Goal: Transaction & Acquisition: Book appointment/travel/reservation

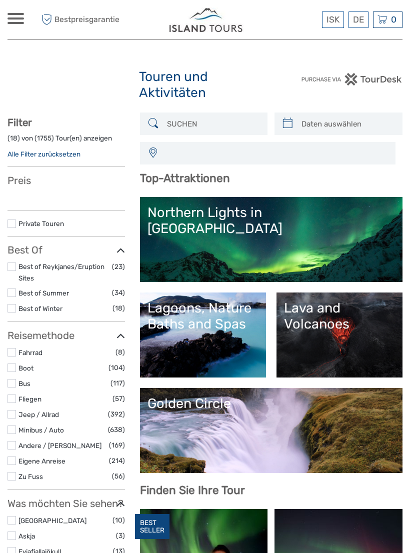
select select
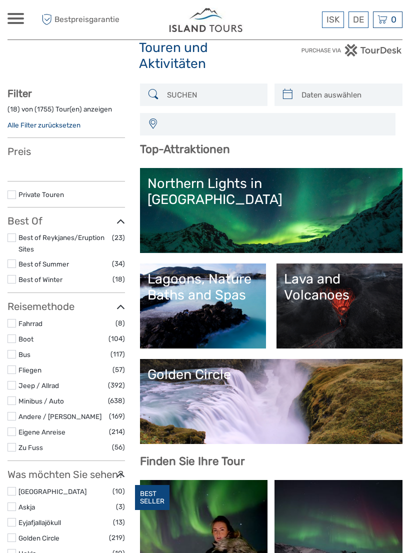
select select
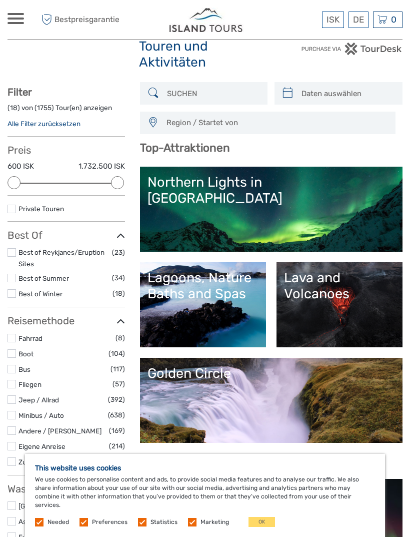
scroll to position [33, 0]
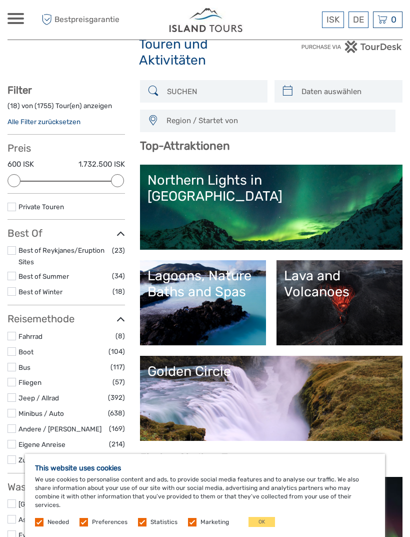
click at [228, 229] on link "Northern Lights in Iceland" at bounding box center [272, 207] width 248 height 70
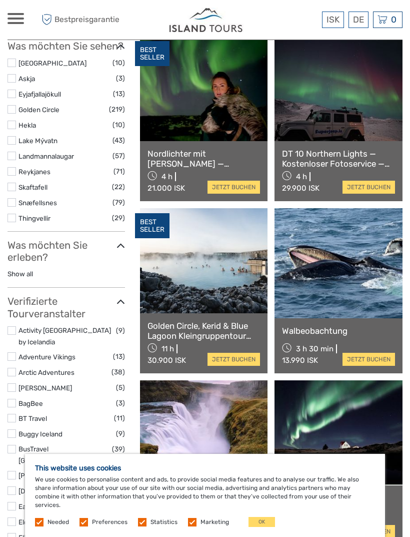
scroll to position [479, 0]
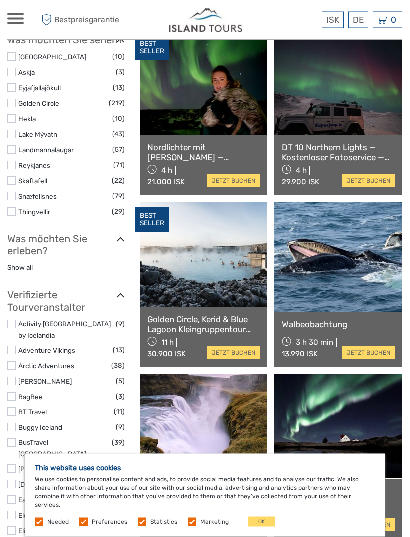
click at [375, 202] on link at bounding box center [339, 257] width 128 height 110
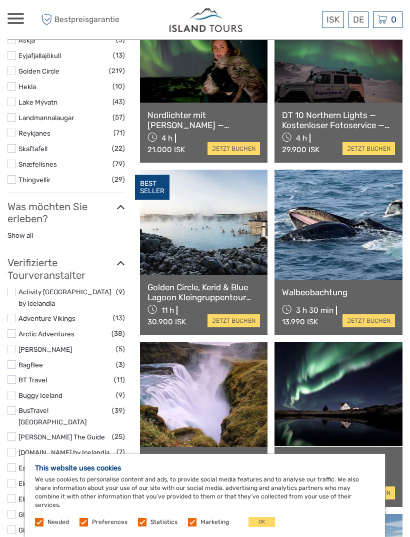
click at [316, 303] on div "3 h 30 min 13.990 ISK" at bounding box center [312, 315] width 61 height 25
click at [316, 287] on link "Walbeobachtung" at bounding box center [338, 292] width 113 height 10
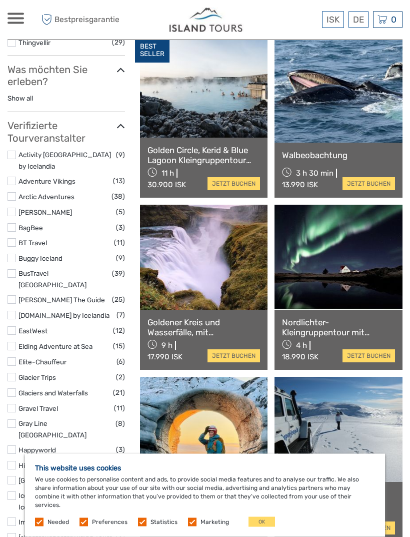
scroll to position [649, 0]
click at [210, 205] on link at bounding box center [204, 257] width 128 height 105
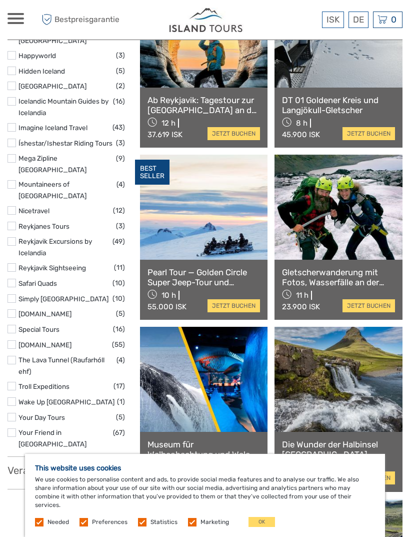
scroll to position [1047, 0]
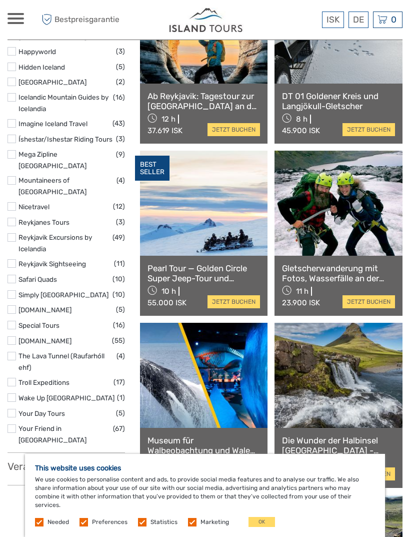
click at [363, 160] on link at bounding box center [339, 203] width 128 height 105
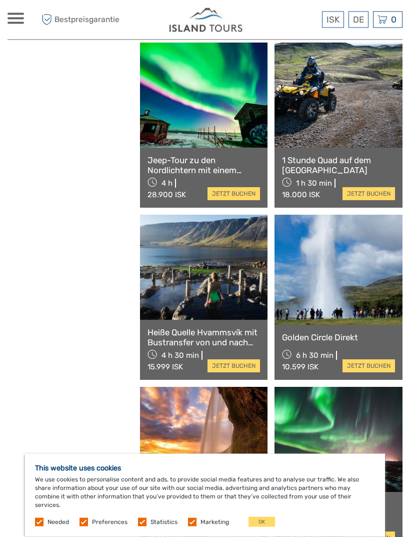
scroll to position [1499, 0]
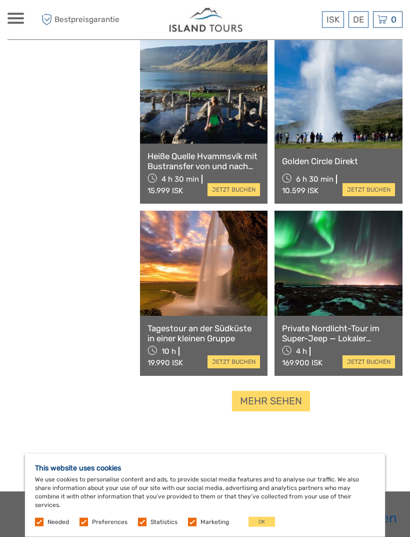
click at [297, 391] on link "Mehr sehen" at bounding box center [271, 401] width 78 height 21
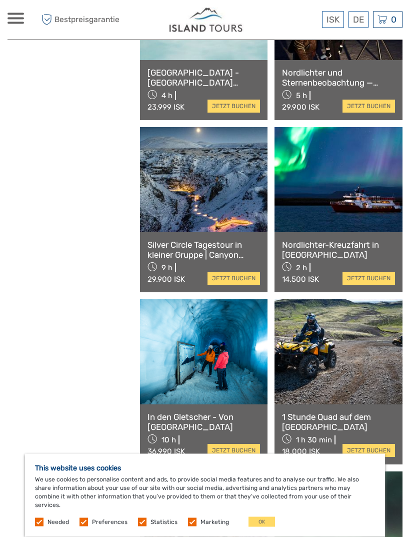
scroll to position [2281, 0]
click at [251, 323] on link at bounding box center [204, 351] width 128 height 105
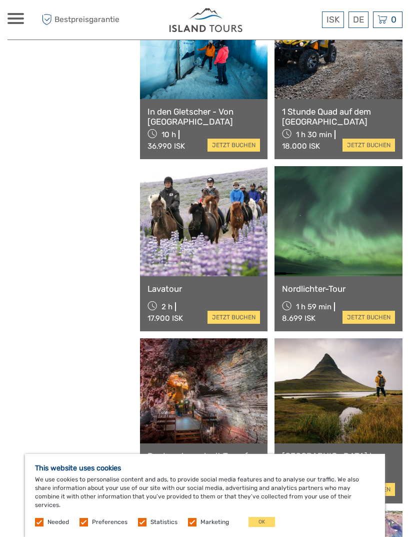
scroll to position [2587, 0]
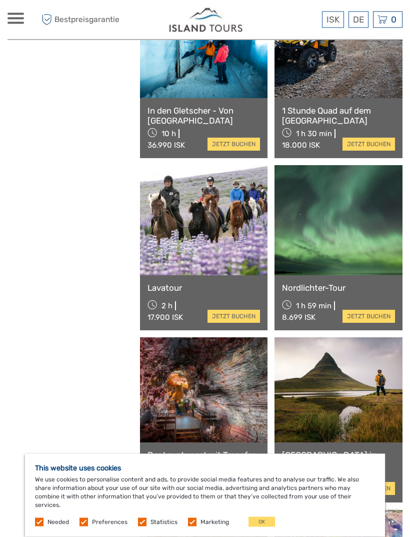
click at [230, 271] on link at bounding box center [204, 221] width 128 height 110
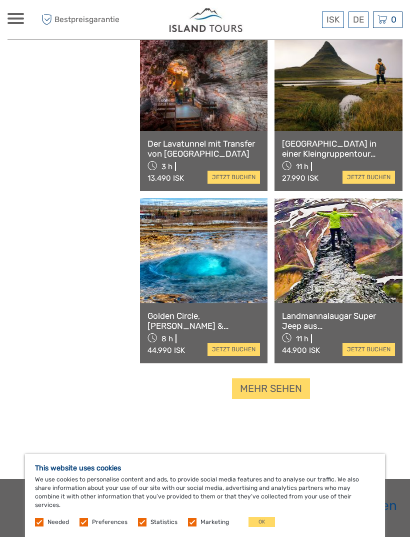
scroll to position [2903, 0]
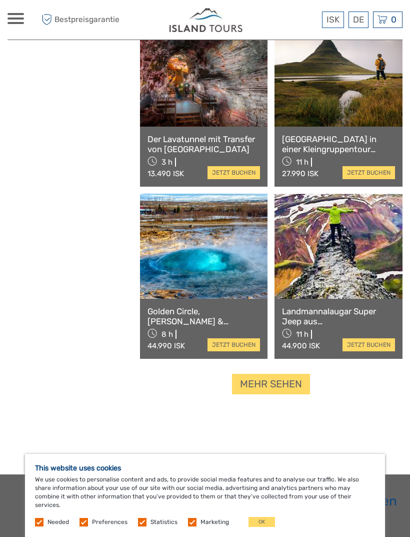
click at [290, 383] on link "Mehr sehen" at bounding box center [271, 384] width 78 height 21
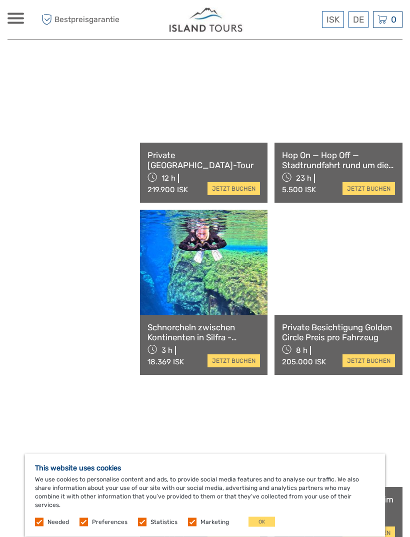
scroll to position [3747, 0]
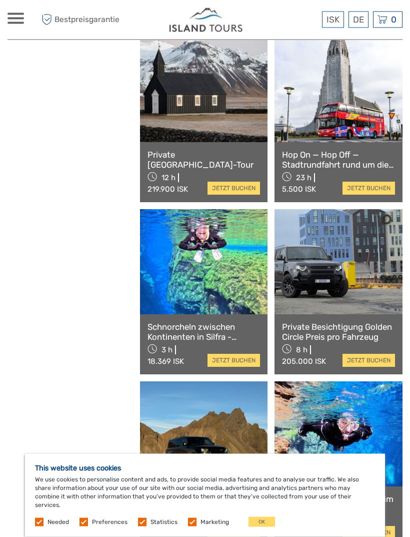
click at [244, 269] on link at bounding box center [204, 262] width 128 height 105
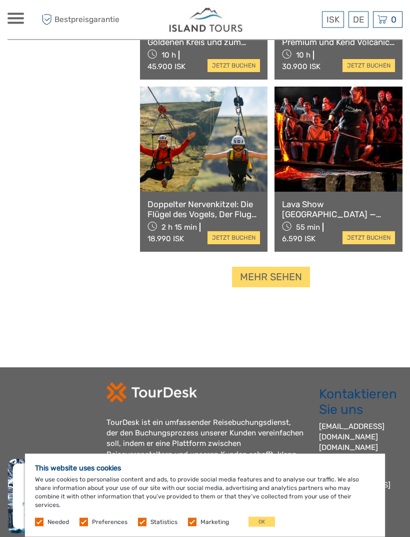
click at [298, 277] on link "Mehr sehen" at bounding box center [271, 277] width 78 height 21
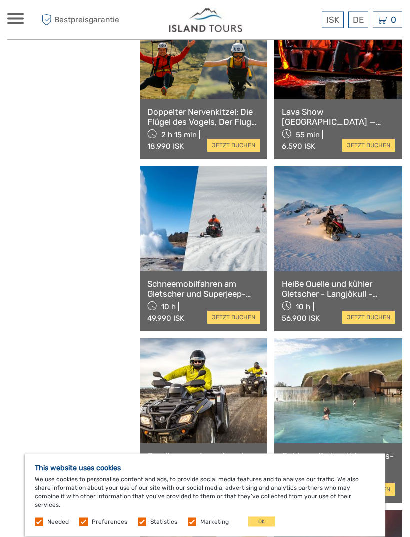
scroll to position [4652, 0]
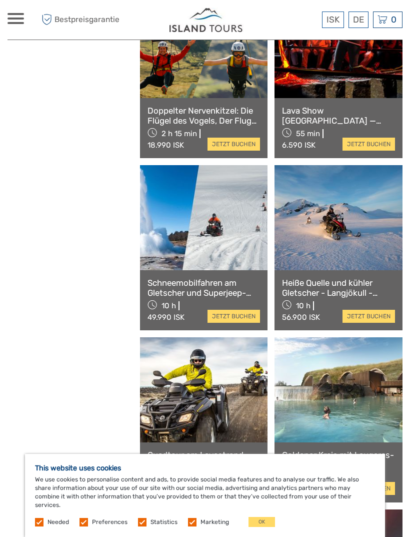
click at [240, 238] on link at bounding box center [204, 217] width 128 height 105
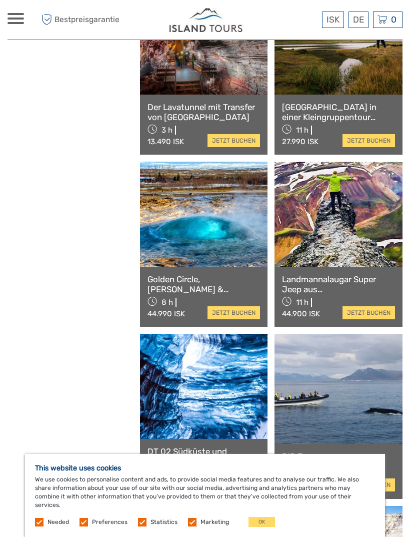
scroll to position [1497, 0]
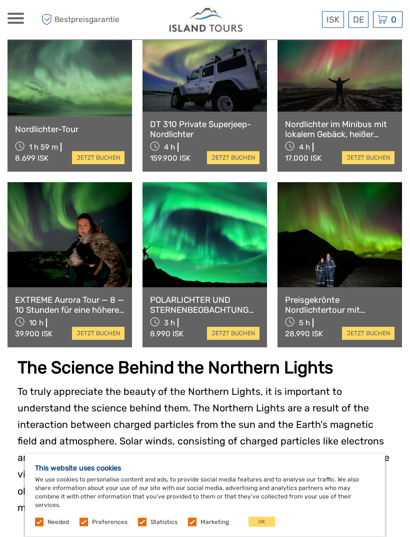
scroll to position [753, 0]
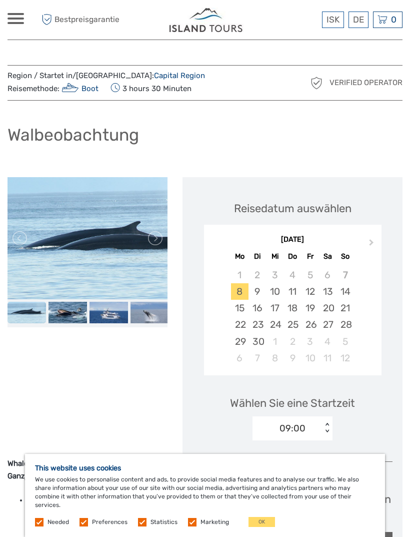
click at [158, 239] on link at bounding box center [155, 238] width 16 height 16
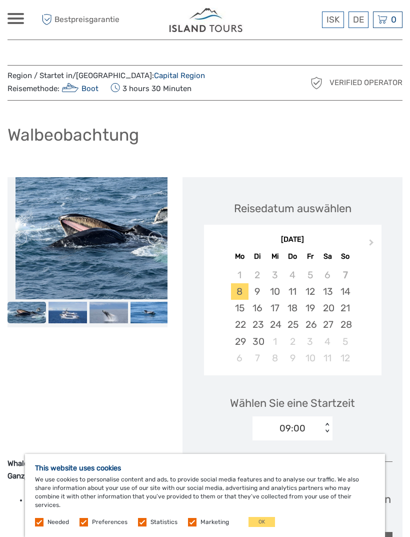
click at [159, 237] on link at bounding box center [155, 238] width 16 height 16
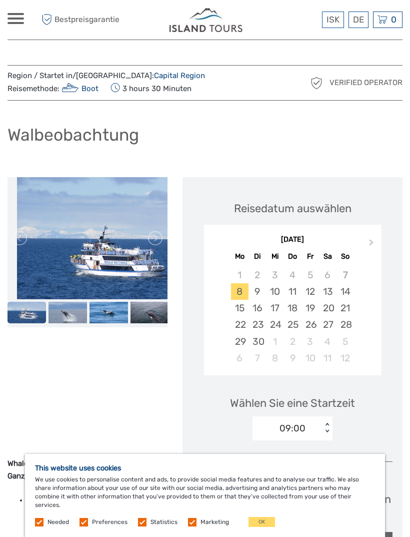
click at [159, 245] on link at bounding box center [155, 238] width 16 height 16
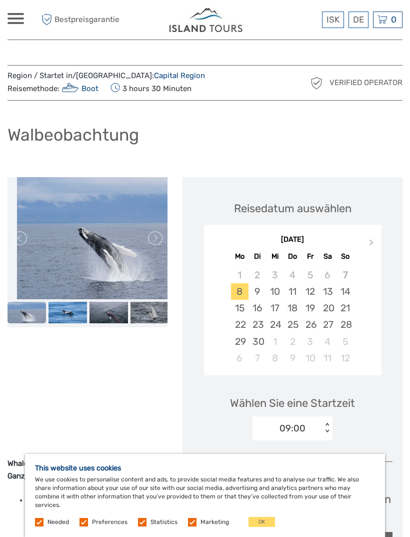
click at [157, 244] on link at bounding box center [155, 238] width 16 height 16
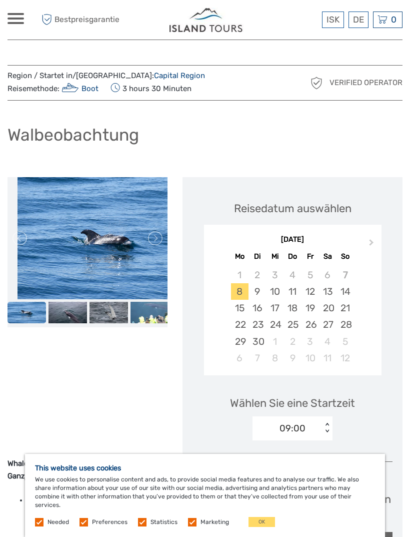
click at [157, 246] on link at bounding box center [155, 238] width 16 height 16
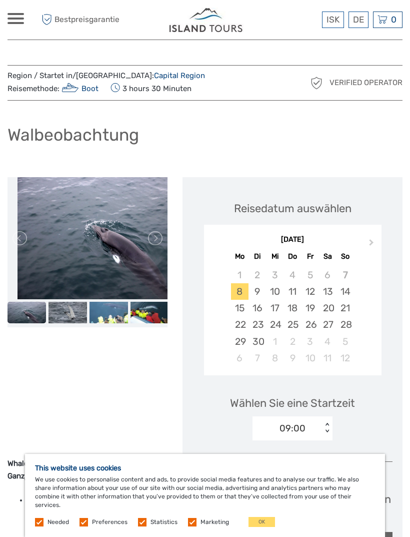
click at [161, 242] on link at bounding box center [155, 238] width 16 height 16
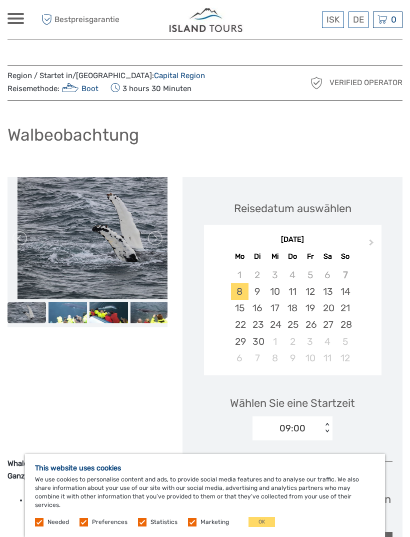
click at [163, 241] on link at bounding box center [155, 238] width 16 height 16
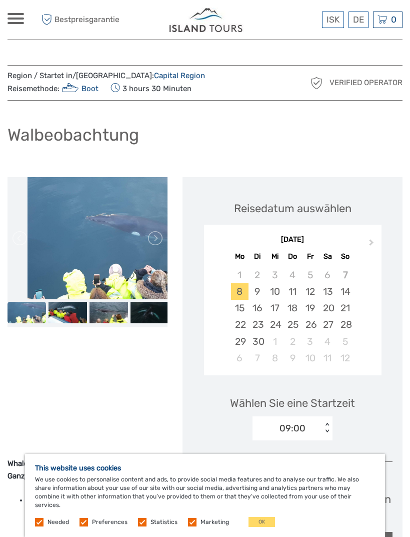
click at [162, 242] on link at bounding box center [155, 238] width 16 height 16
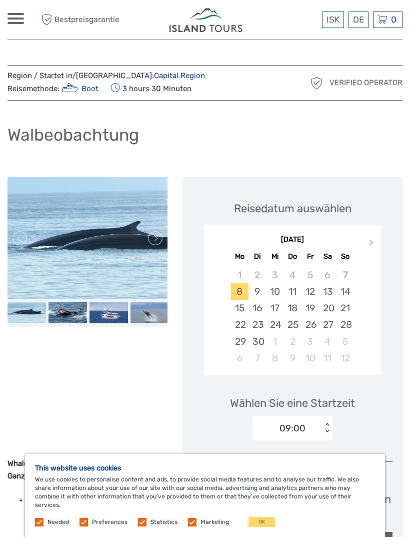
click at [377, 248] on button "Next Month" at bounding box center [373, 245] width 16 height 16
click at [376, 247] on button "Next Month" at bounding box center [373, 245] width 16 height 16
click at [372, 243] on span "Next Month" at bounding box center [372, 244] width 0 height 15
click at [371, 242] on button "Next Month" at bounding box center [373, 245] width 16 height 16
click at [373, 244] on button "Next Month" at bounding box center [373, 245] width 16 height 16
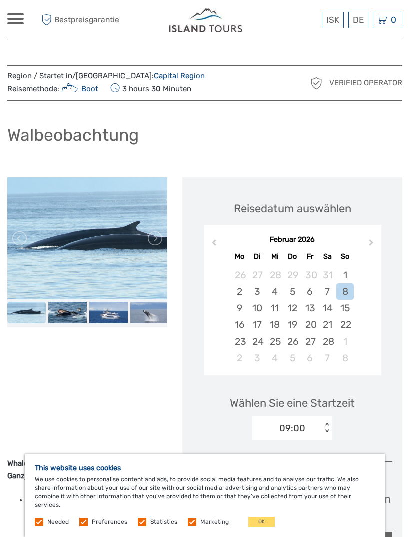
click at [369, 249] on button "Next Month" at bounding box center [373, 245] width 16 height 16
click at [369, 248] on button "Next Month" at bounding box center [373, 245] width 16 height 16
click at [368, 248] on button "Next Month" at bounding box center [373, 245] width 16 height 16
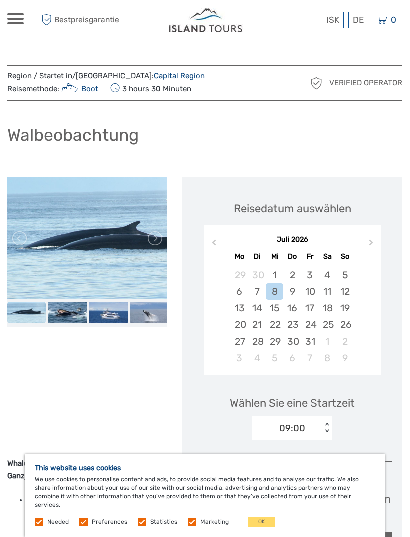
click at [368, 248] on button "Next Month" at bounding box center [373, 245] width 16 height 16
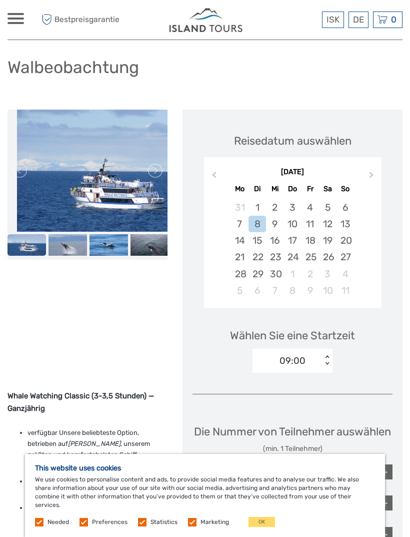
scroll to position [68, 0]
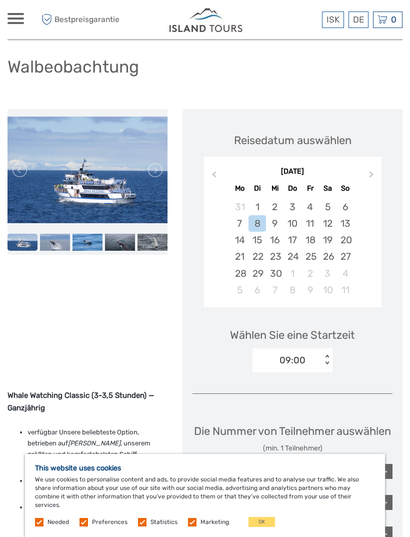
click at [368, 175] on button "Next Month" at bounding box center [373, 177] width 16 height 16
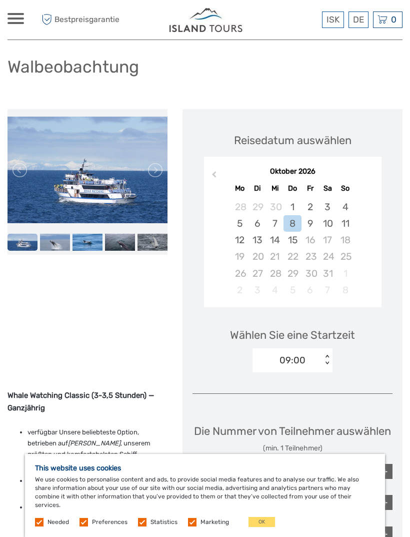
click at [324, 255] on div "24" at bounding box center [328, 256] width 18 height 17
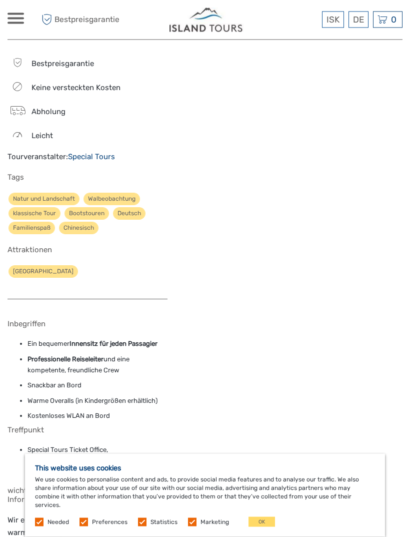
scroll to position [1086, 0]
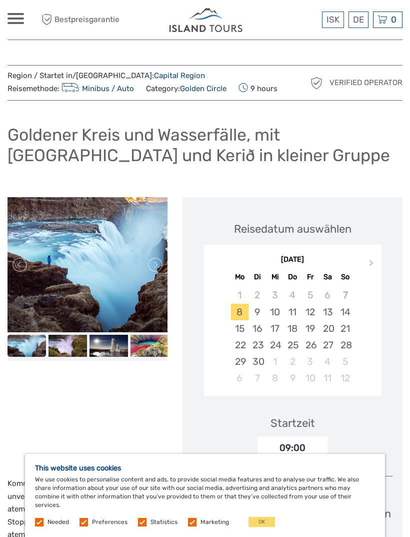
click at [147, 273] on link at bounding box center [155, 265] width 16 height 16
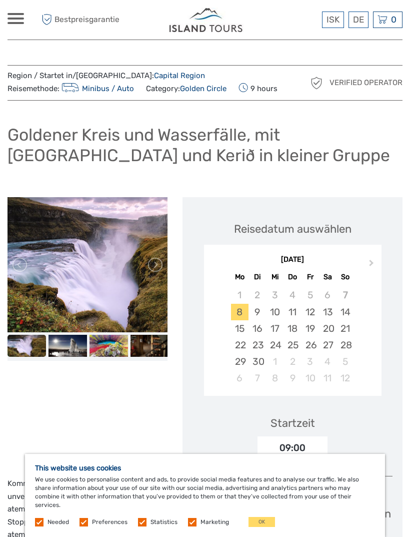
click at [151, 273] on link at bounding box center [155, 265] width 16 height 16
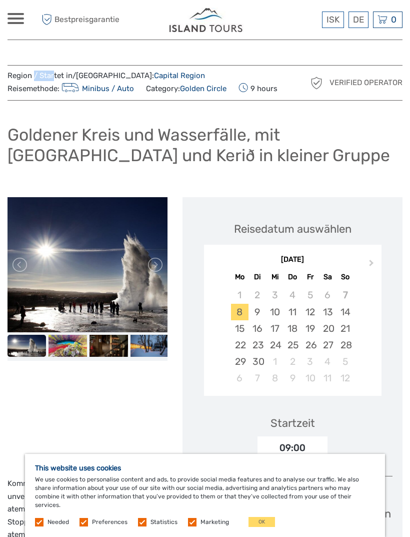
click at [163, 273] on link at bounding box center [155, 265] width 16 height 16
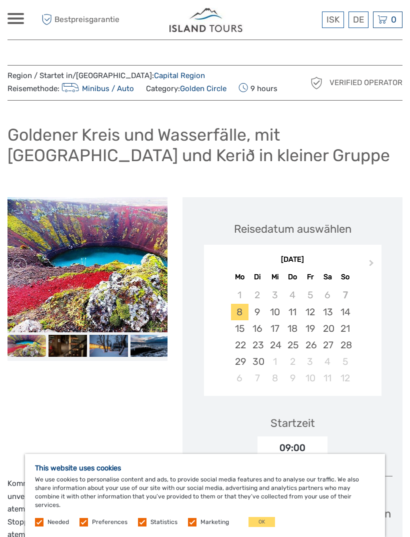
click at [159, 273] on link at bounding box center [155, 265] width 16 height 16
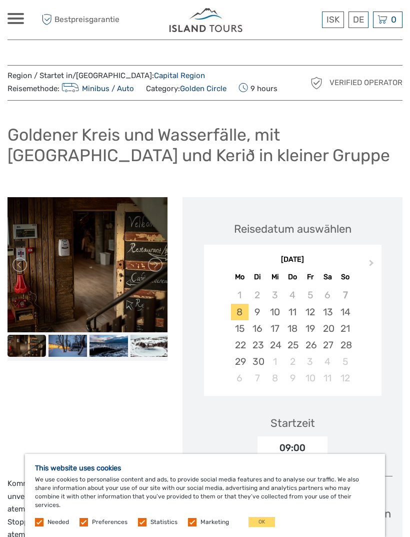
click at [155, 270] on link at bounding box center [155, 265] width 16 height 16
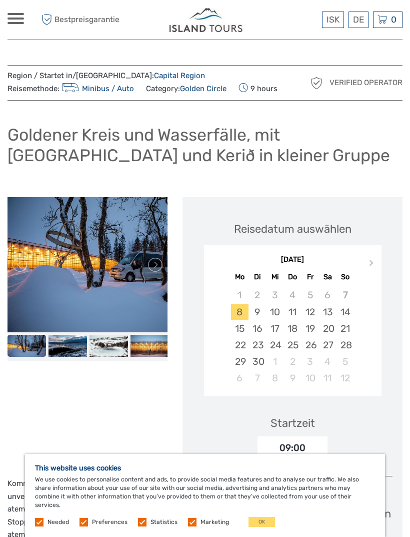
click at [153, 273] on link at bounding box center [155, 265] width 16 height 16
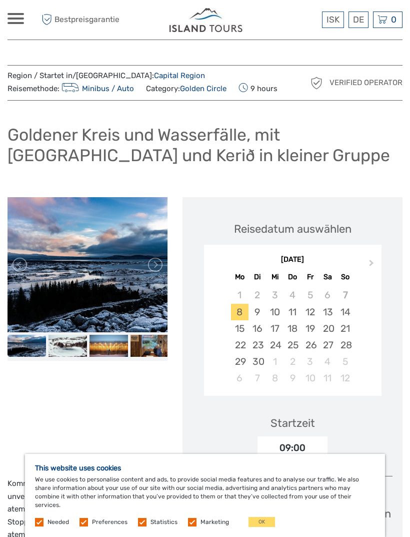
click at [159, 273] on link at bounding box center [155, 265] width 16 height 16
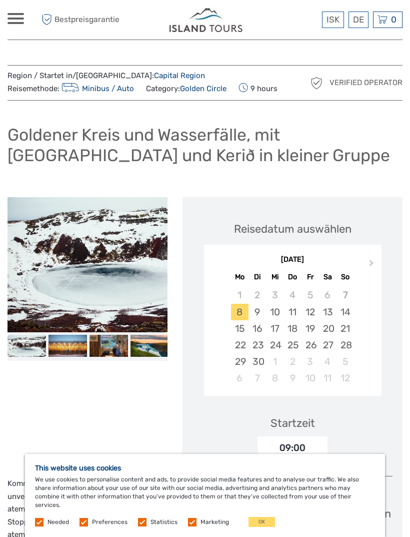
click at [160, 273] on link at bounding box center [155, 265] width 16 height 16
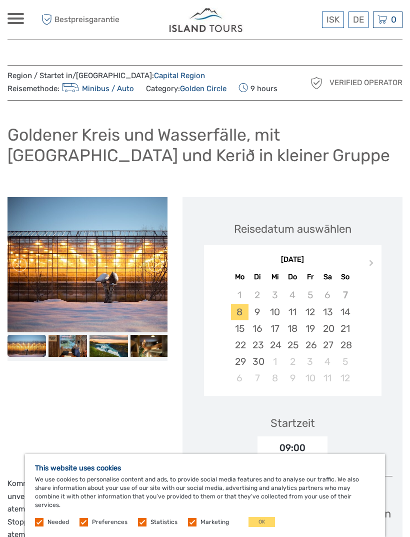
click at [163, 273] on link at bounding box center [155, 265] width 16 height 16
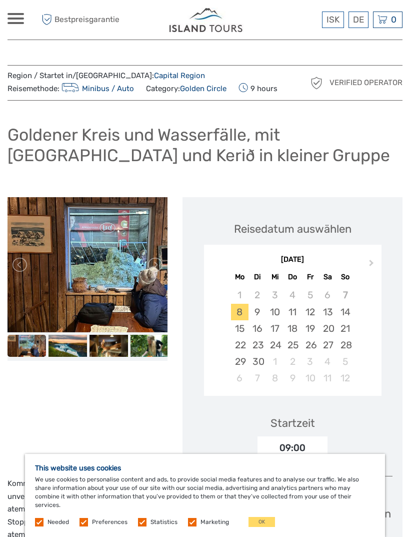
click at [148, 273] on link at bounding box center [155, 265] width 16 height 16
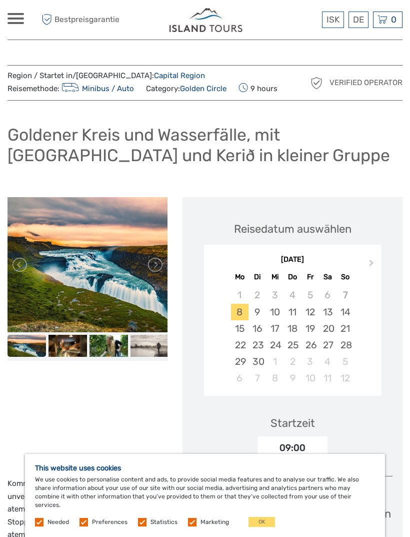
click at [151, 273] on link at bounding box center [155, 265] width 16 height 16
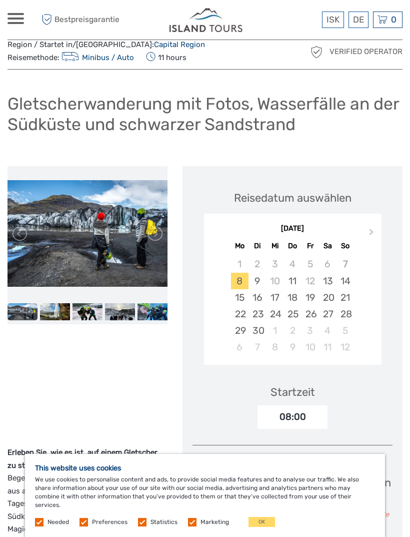
click at [158, 229] on link at bounding box center [155, 234] width 16 height 16
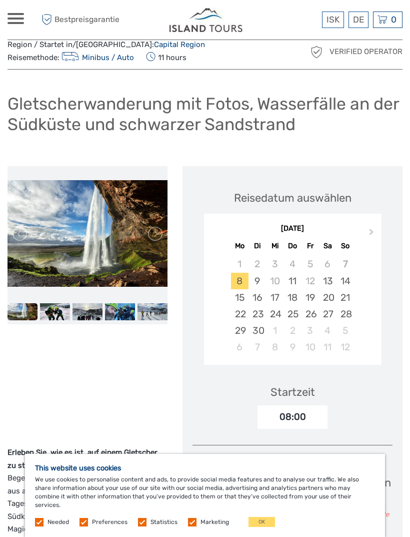
click at [161, 233] on link at bounding box center [155, 234] width 16 height 16
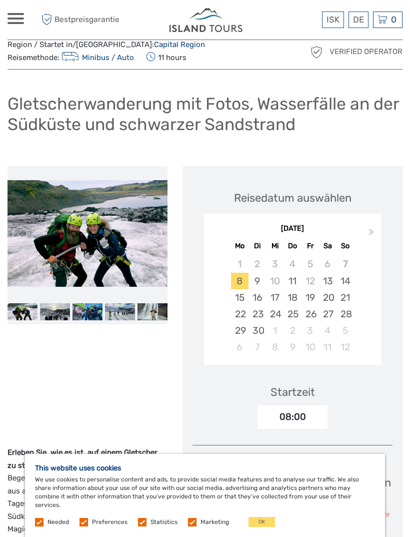
click at [162, 233] on link at bounding box center [155, 234] width 16 height 16
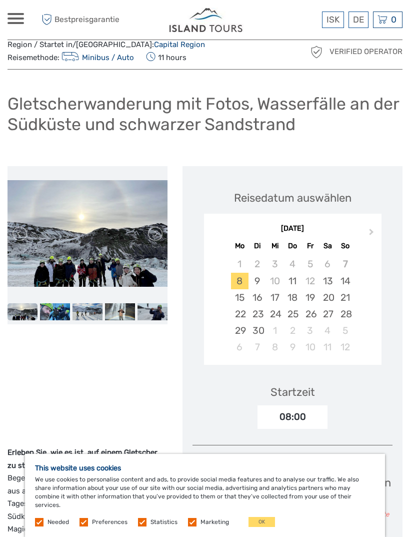
click at [162, 227] on link at bounding box center [155, 234] width 16 height 16
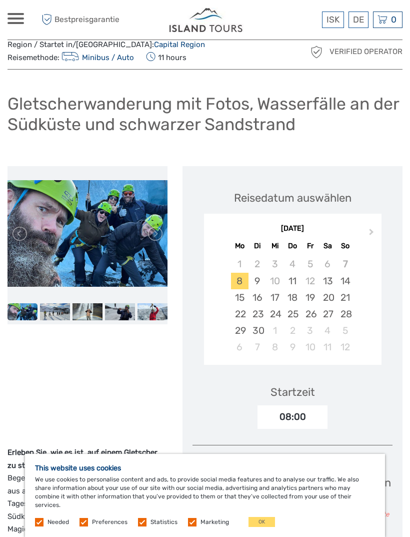
click at [156, 231] on link at bounding box center [155, 234] width 16 height 16
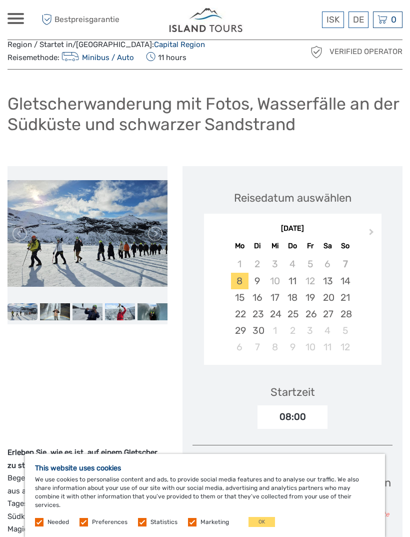
click at [157, 237] on link at bounding box center [155, 234] width 16 height 16
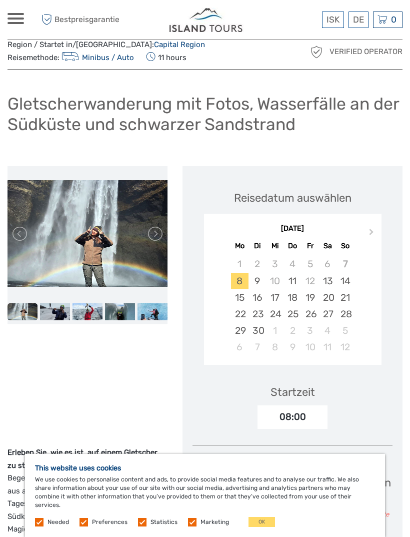
click at [372, 233] on button "Next Month" at bounding box center [373, 234] width 16 height 16
click at [372, 234] on button "Next Month" at bounding box center [373, 234] width 16 height 16
click at [372, 233] on span "Next Month" at bounding box center [372, 234] width 0 height 15
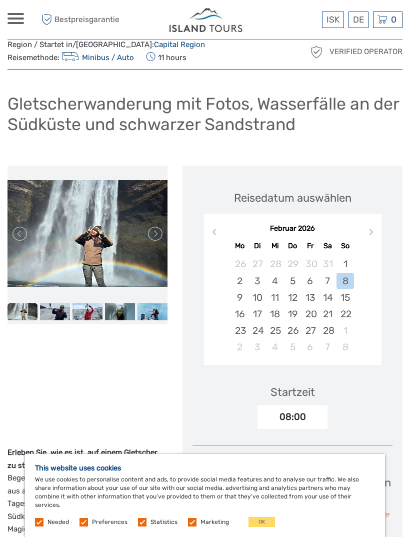
click at [372, 232] on span "Next Month" at bounding box center [372, 234] width 0 height 15
click at [372, 230] on span "Next Month" at bounding box center [372, 234] width 0 height 15
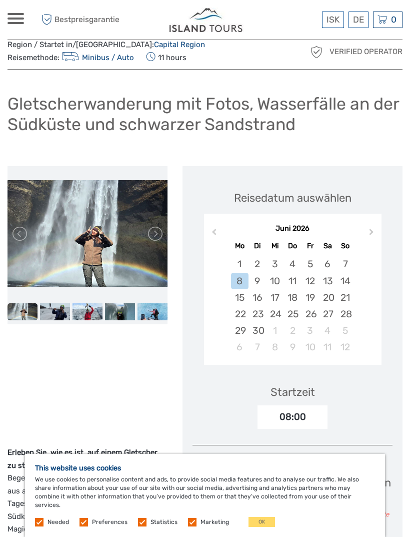
click at [372, 230] on span "Next Month" at bounding box center [372, 234] width 0 height 15
click at [372, 233] on span "Next Month" at bounding box center [372, 234] width 0 height 15
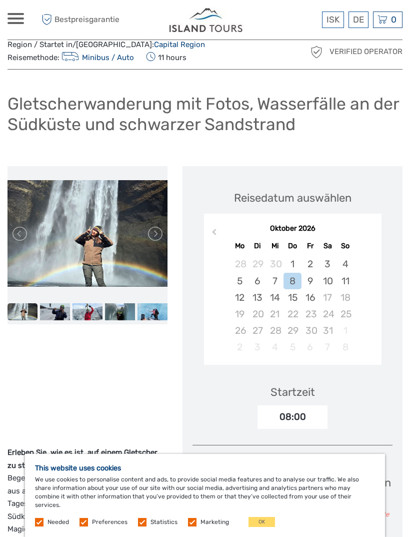
click at [371, 232] on div "Oktober 2026" at bounding box center [293, 229] width 178 height 11
click at [335, 309] on div "24" at bounding box center [328, 314] width 18 height 17
click at [317, 322] on div "30" at bounding box center [311, 330] width 18 height 17
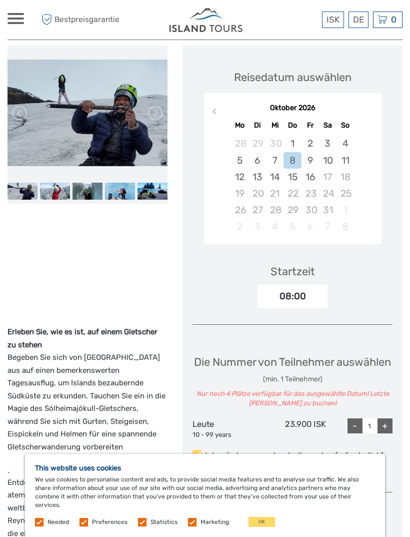
scroll to position [148, 0]
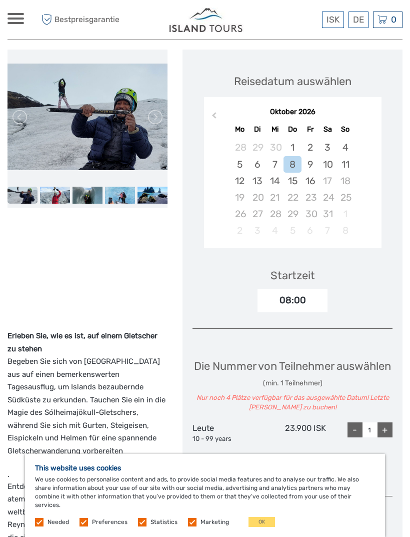
click at [310, 179] on div "16" at bounding box center [311, 181] width 18 height 17
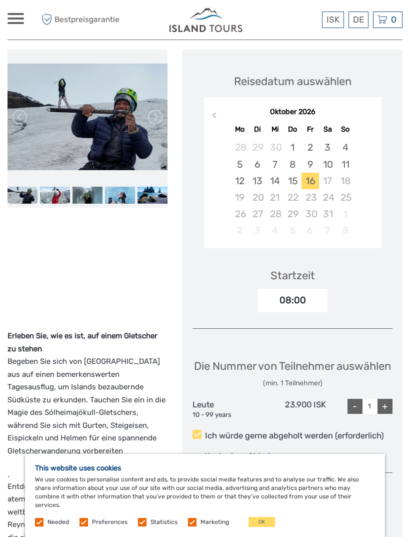
click at [295, 158] on div "8" at bounding box center [293, 164] width 18 height 17
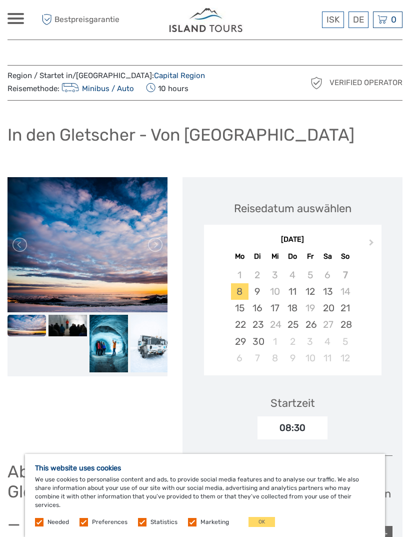
click at [157, 244] on link at bounding box center [155, 245] width 16 height 16
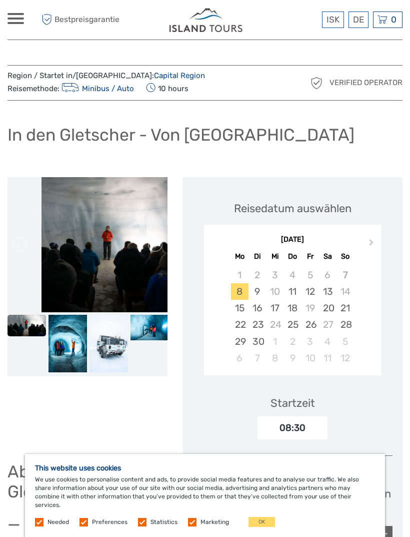
click at [162, 245] on link at bounding box center [155, 245] width 16 height 16
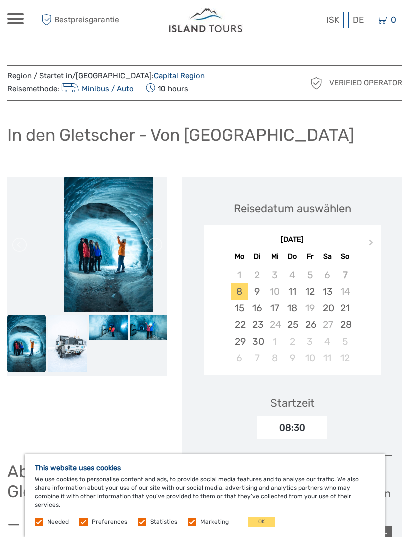
click at [161, 239] on link at bounding box center [155, 245] width 16 height 16
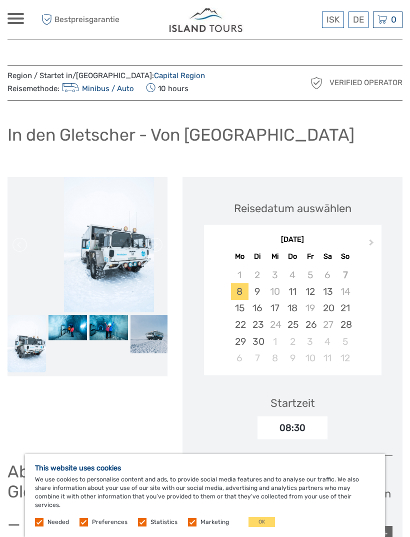
click at [161, 245] on link at bounding box center [155, 245] width 16 height 16
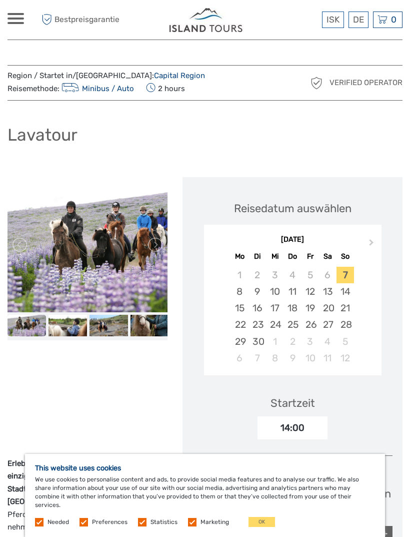
click at [161, 245] on link at bounding box center [155, 245] width 16 height 16
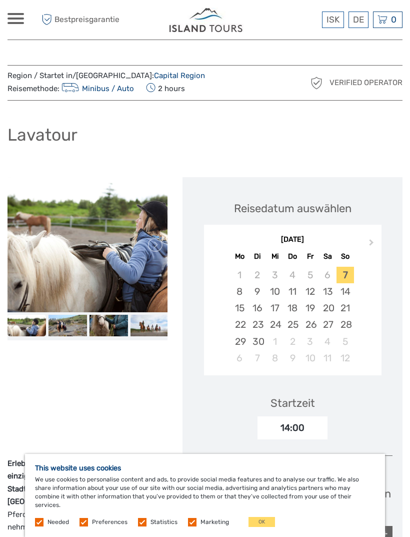
click at [161, 243] on link at bounding box center [155, 245] width 16 height 16
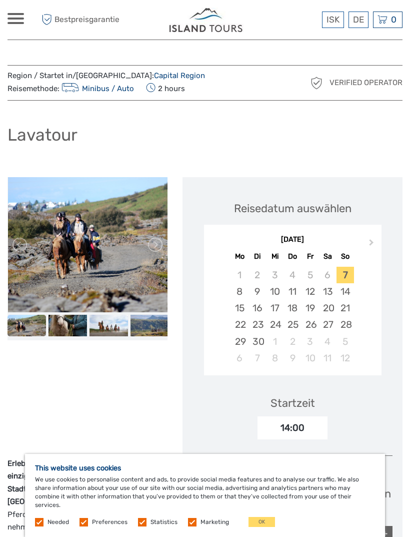
click at [161, 248] on link at bounding box center [155, 245] width 16 height 16
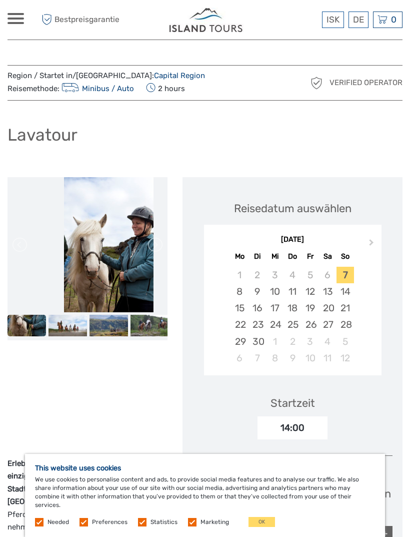
click at [162, 248] on link at bounding box center [155, 245] width 16 height 16
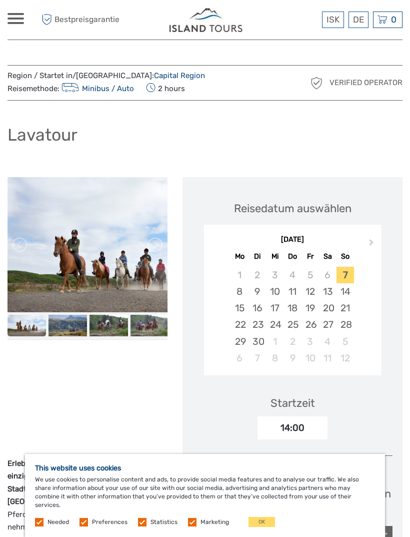
click at [161, 248] on link at bounding box center [155, 245] width 16 height 16
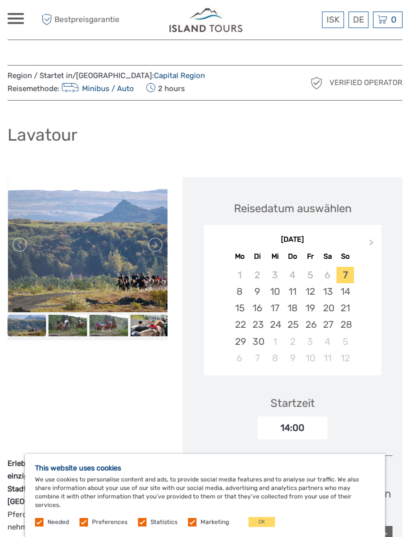
click at [163, 243] on link at bounding box center [155, 245] width 16 height 16
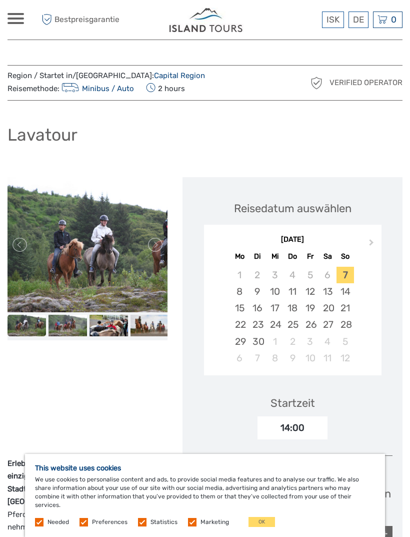
click at [162, 259] on img at bounding box center [109, 244] width 203 height 135
click at [162, 247] on link at bounding box center [155, 245] width 16 height 16
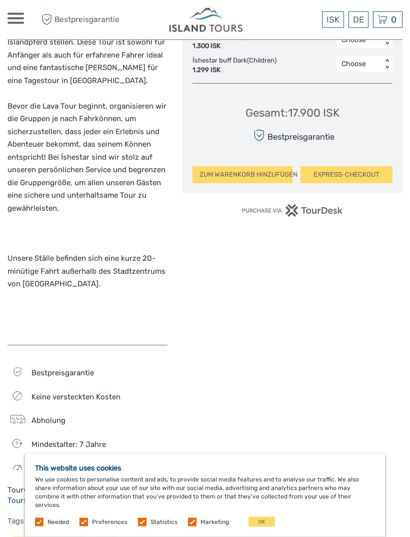
scroll to position [719, 0]
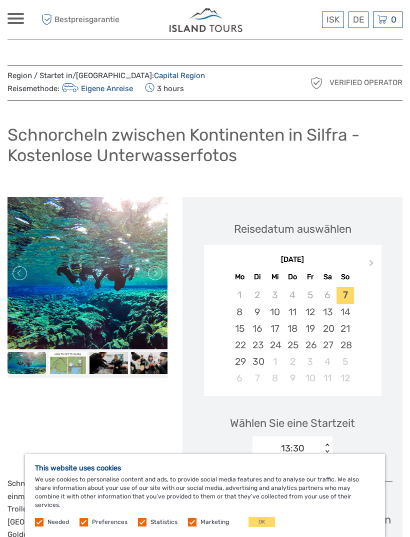
click at [163, 277] on link at bounding box center [155, 273] width 16 height 16
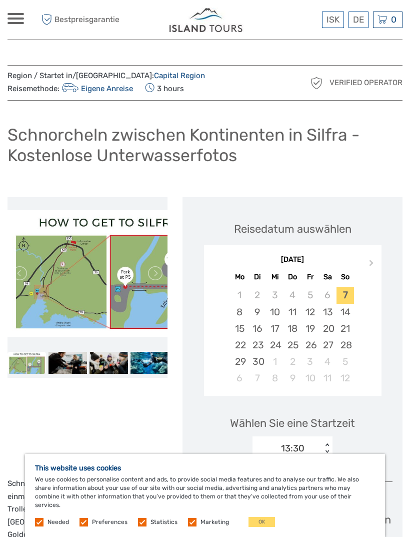
click at [161, 271] on link at bounding box center [155, 273] width 16 height 16
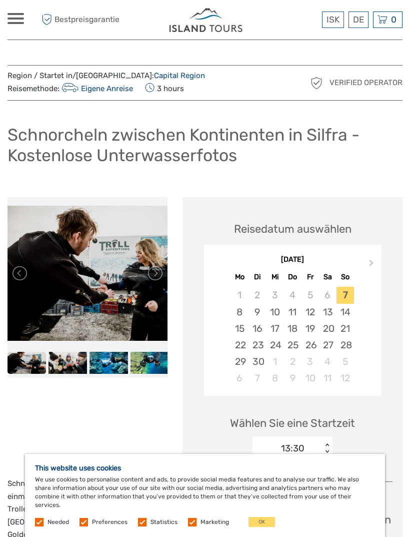
click at [162, 273] on link at bounding box center [155, 273] width 16 height 16
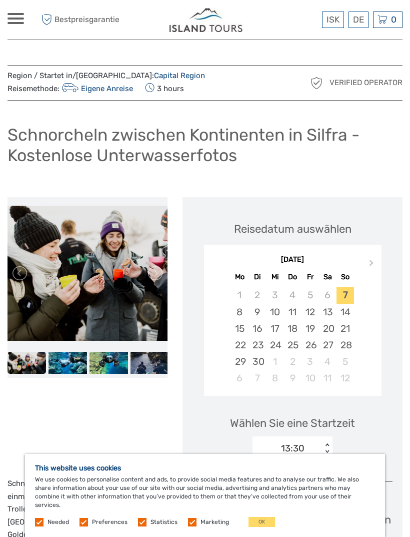
click at [162, 272] on link at bounding box center [155, 273] width 16 height 16
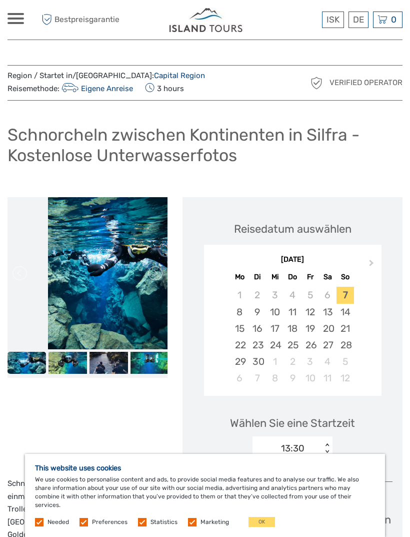
click at [163, 273] on link at bounding box center [155, 273] width 16 height 16
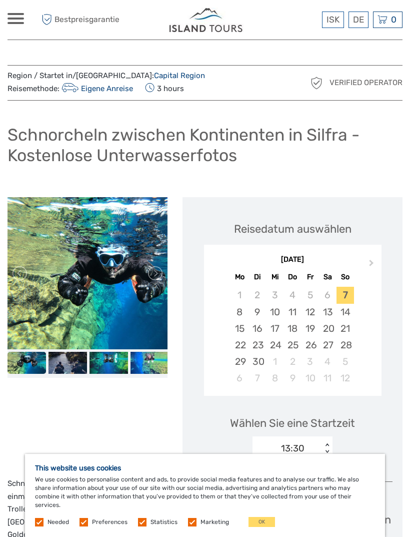
click at [162, 278] on link at bounding box center [155, 273] width 16 height 16
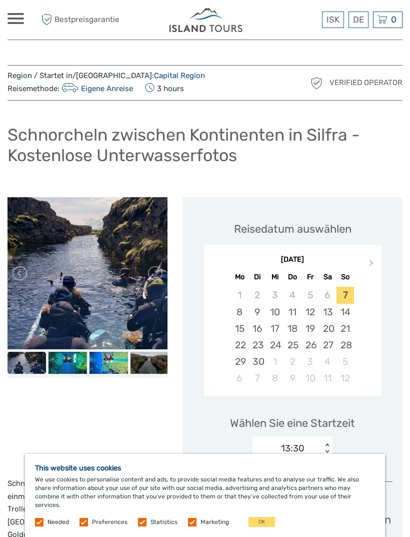
click link
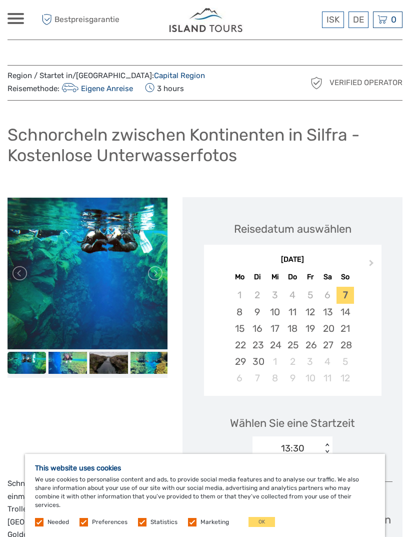
click link
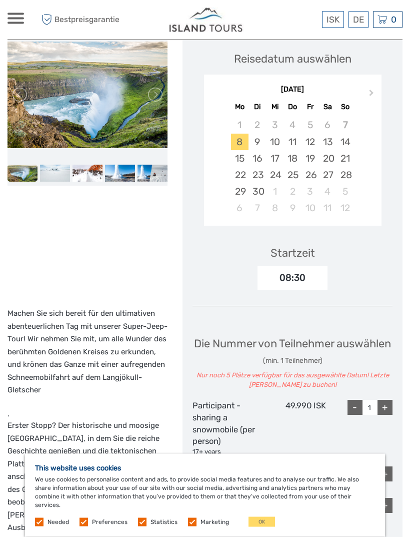
scroll to position [179, 0]
